Goal: Transaction & Acquisition: Download file/media

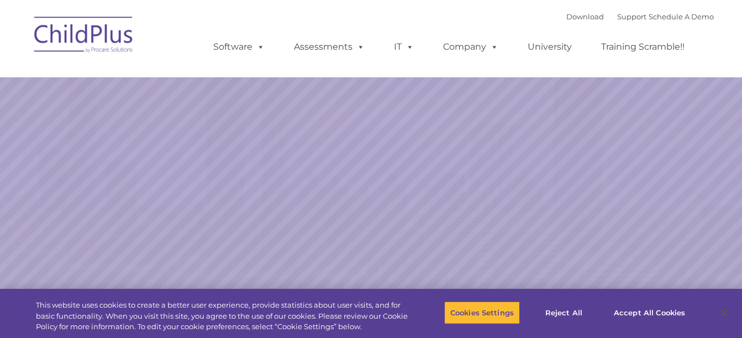
select select "MEDIUM"
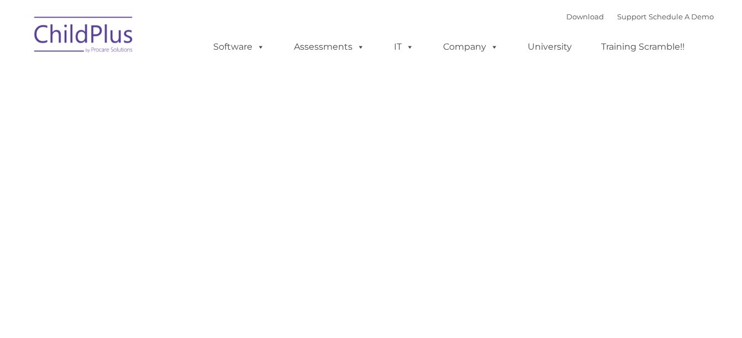
type input ""
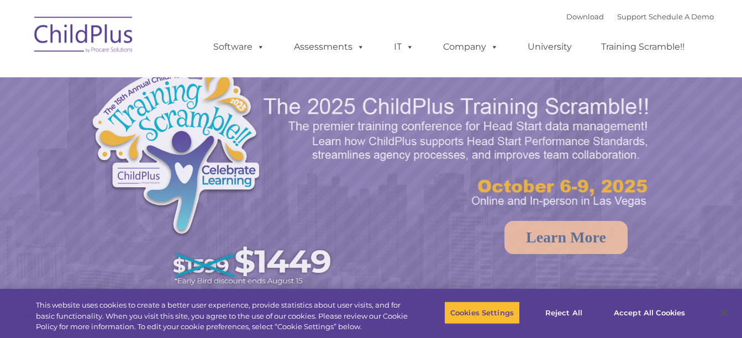
select select "MEDIUM"
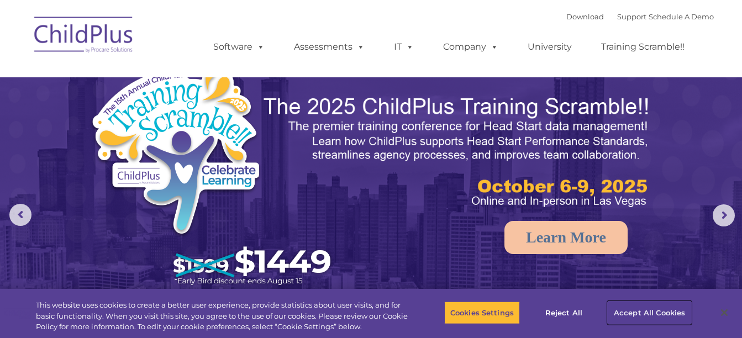
click at [639, 314] on button "Accept All Cookies" at bounding box center [649, 312] width 83 height 23
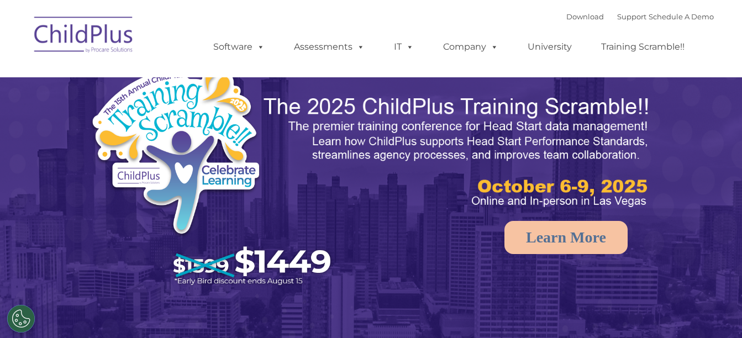
select select "MEDIUM"
click at [570, 15] on link "Download" at bounding box center [586, 16] width 38 height 9
